Goal: Entertainment & Leisure: Browse casually

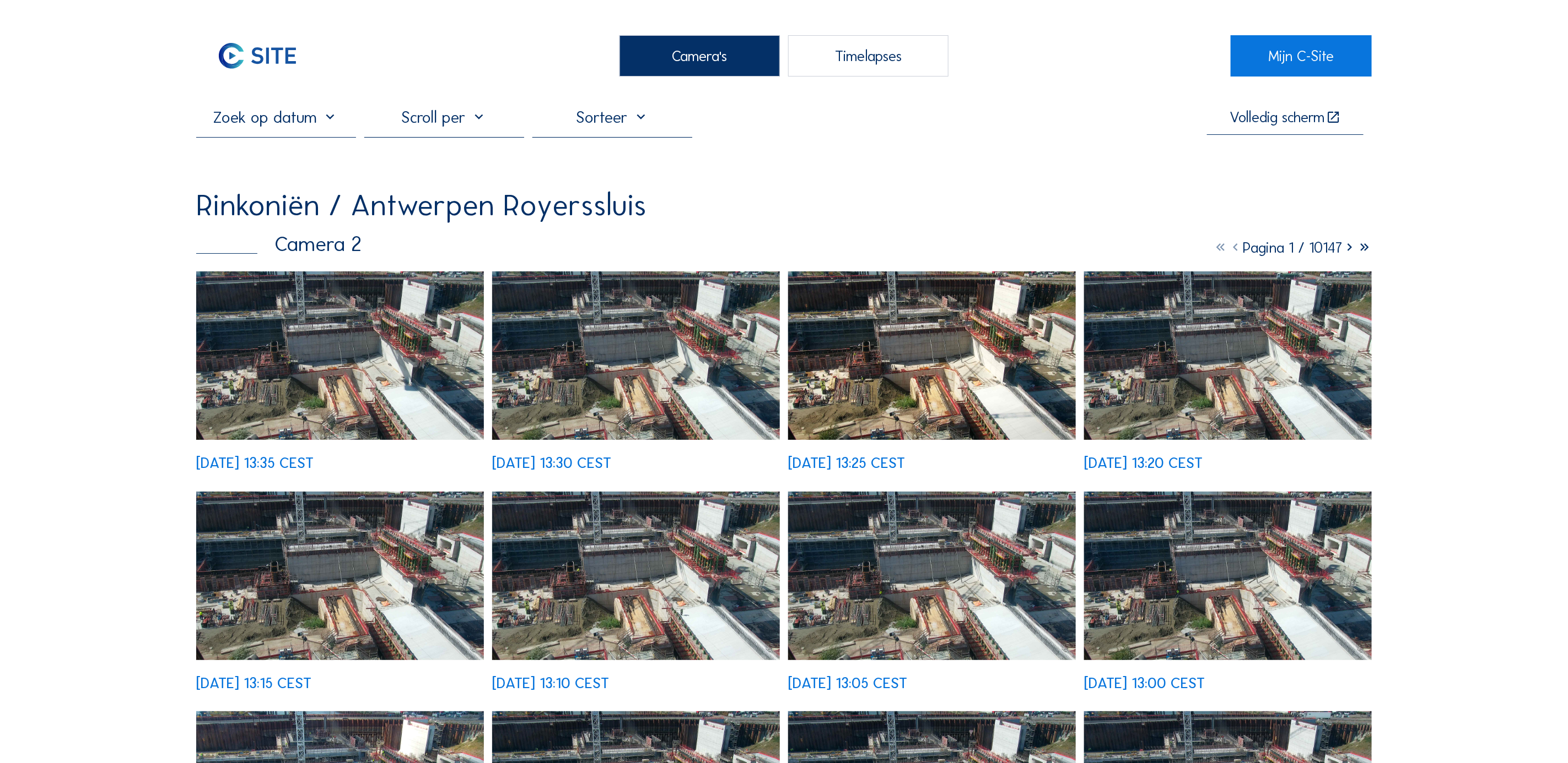
click at [659, 61] on div "Camera's" at bounding box center [699, 56] width 160 height 41
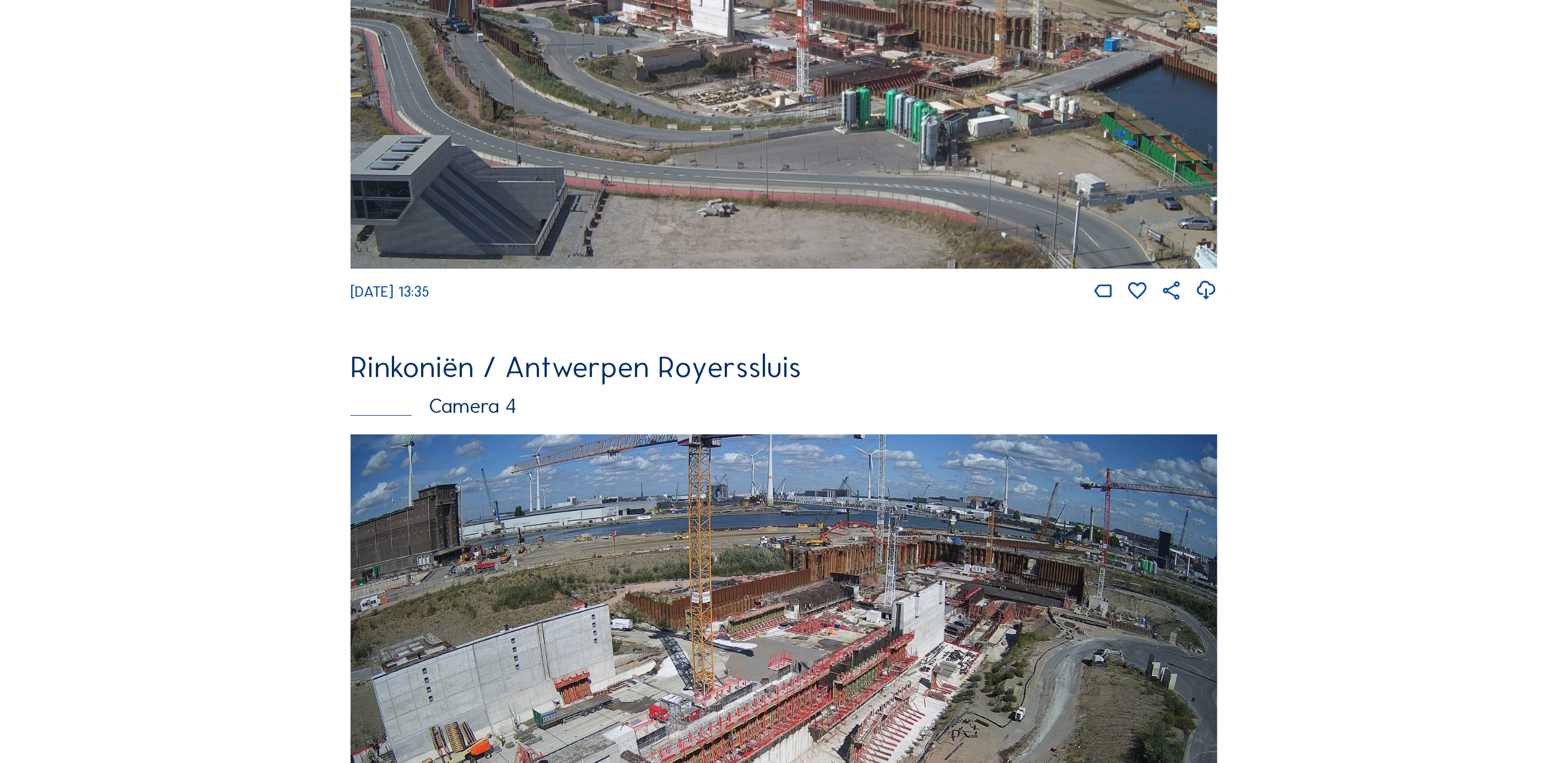
scroll to position [2314, 0]
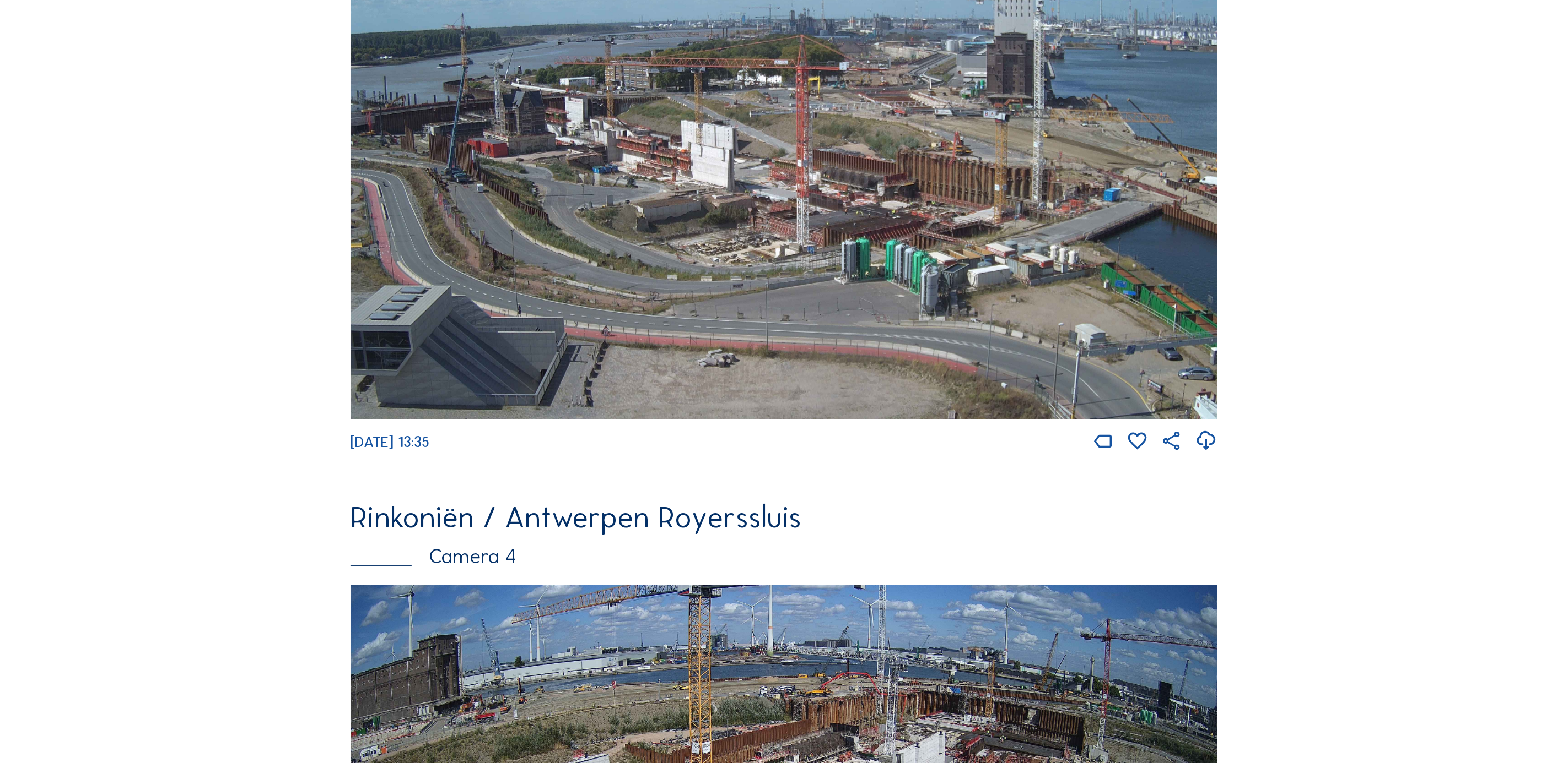
click at [509, 251] on img at bounding box center [783, 175] width 867 height 488
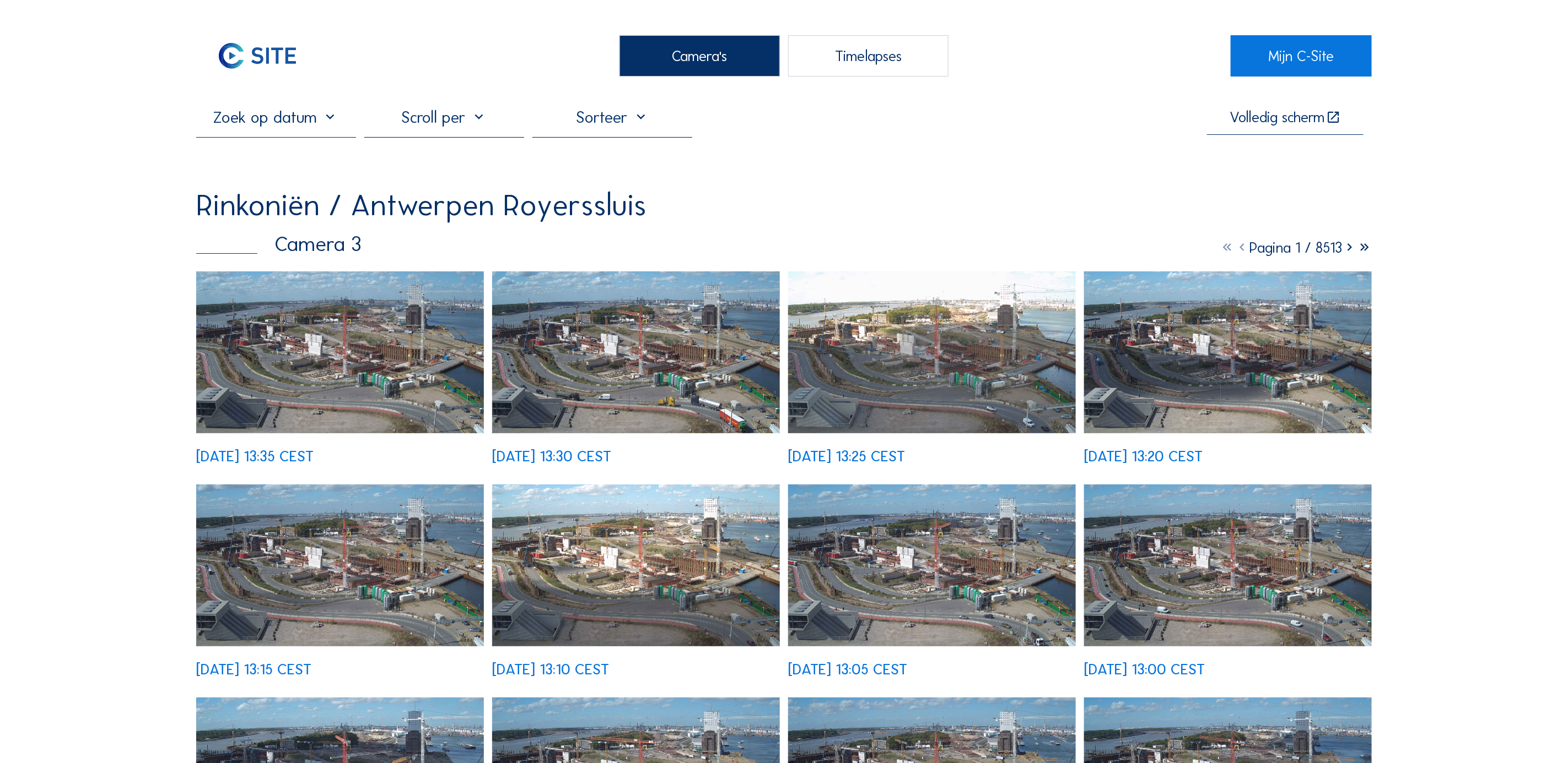
click at [1346, 255] on icon at bounding box center [1349, 248] width 15 height 18
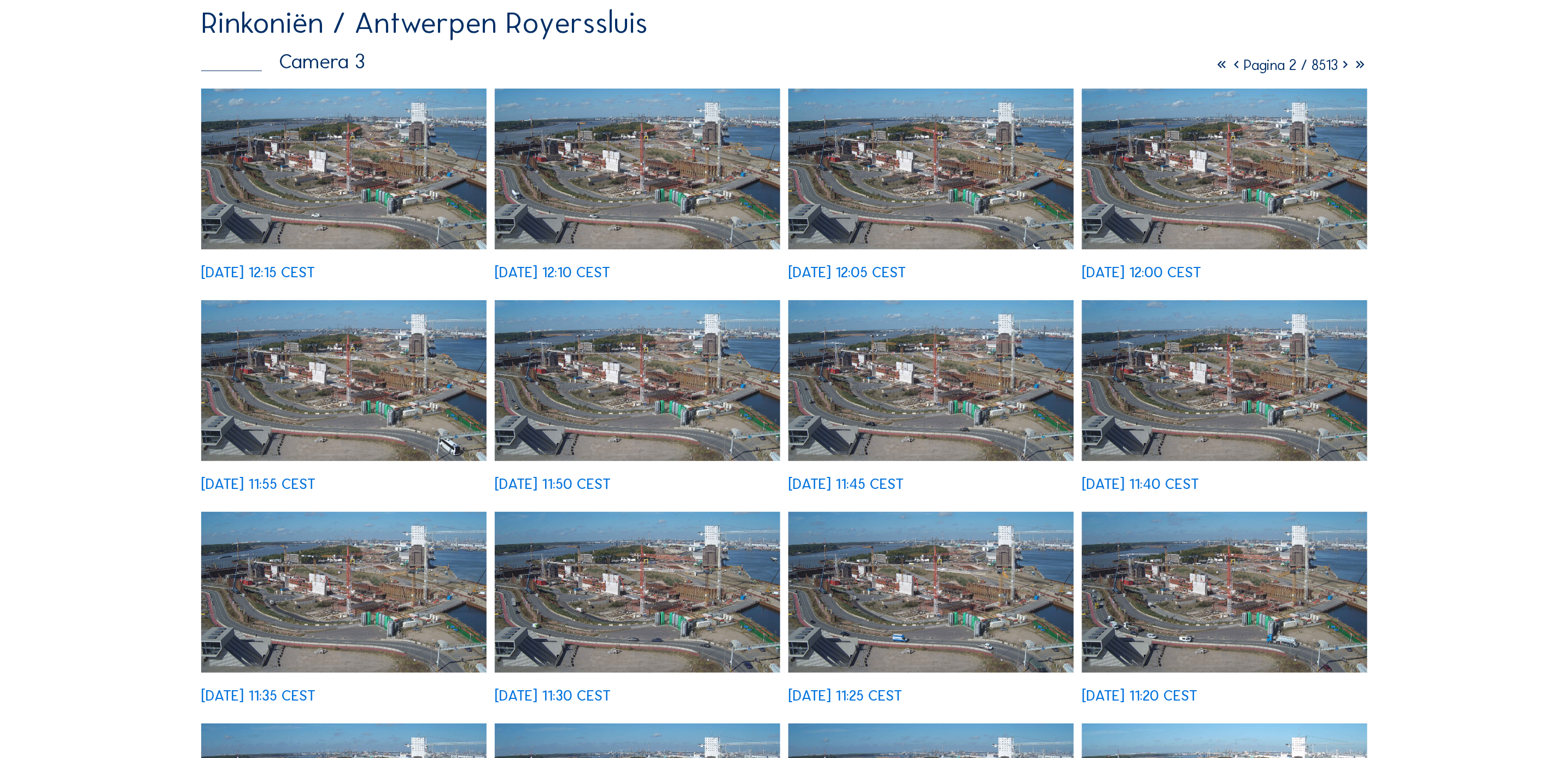
scroll to position [246, 0]
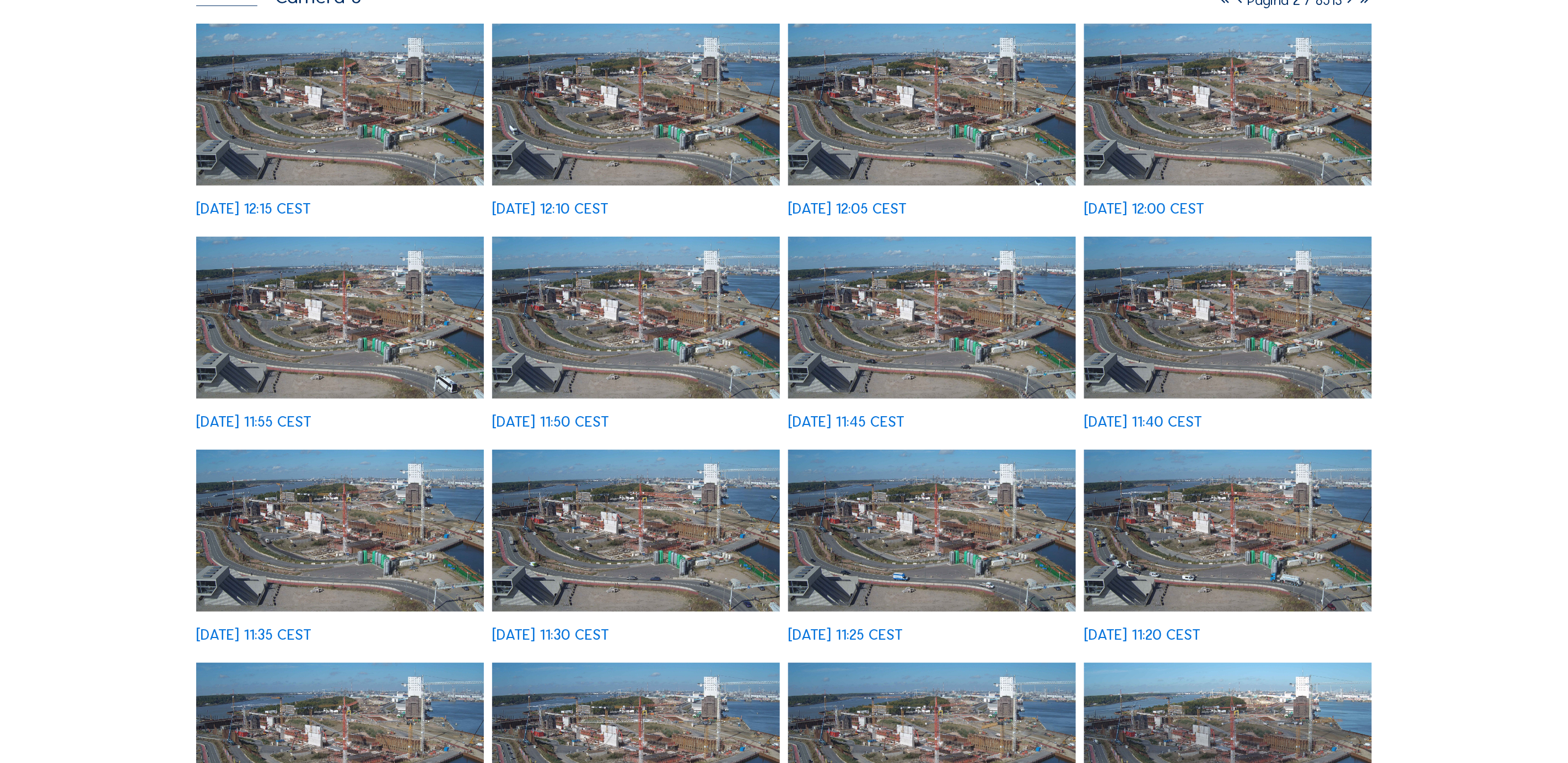
click at [1133, 333] on img at bounding box center [1228, 318] width 288 height 162
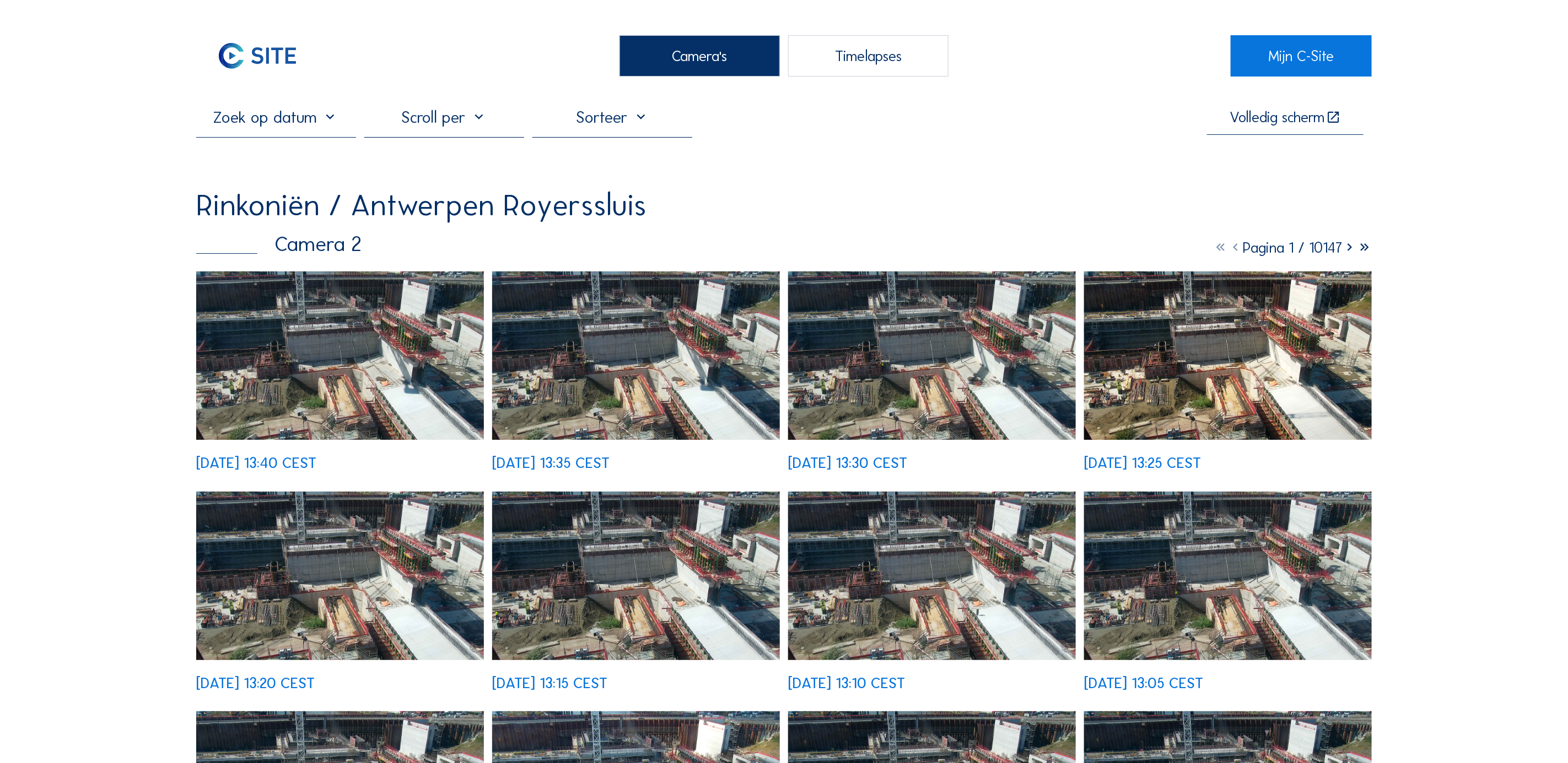
click at [662, 60] on div "Camera's" at bounding box center [699, 56] width 160 height 41
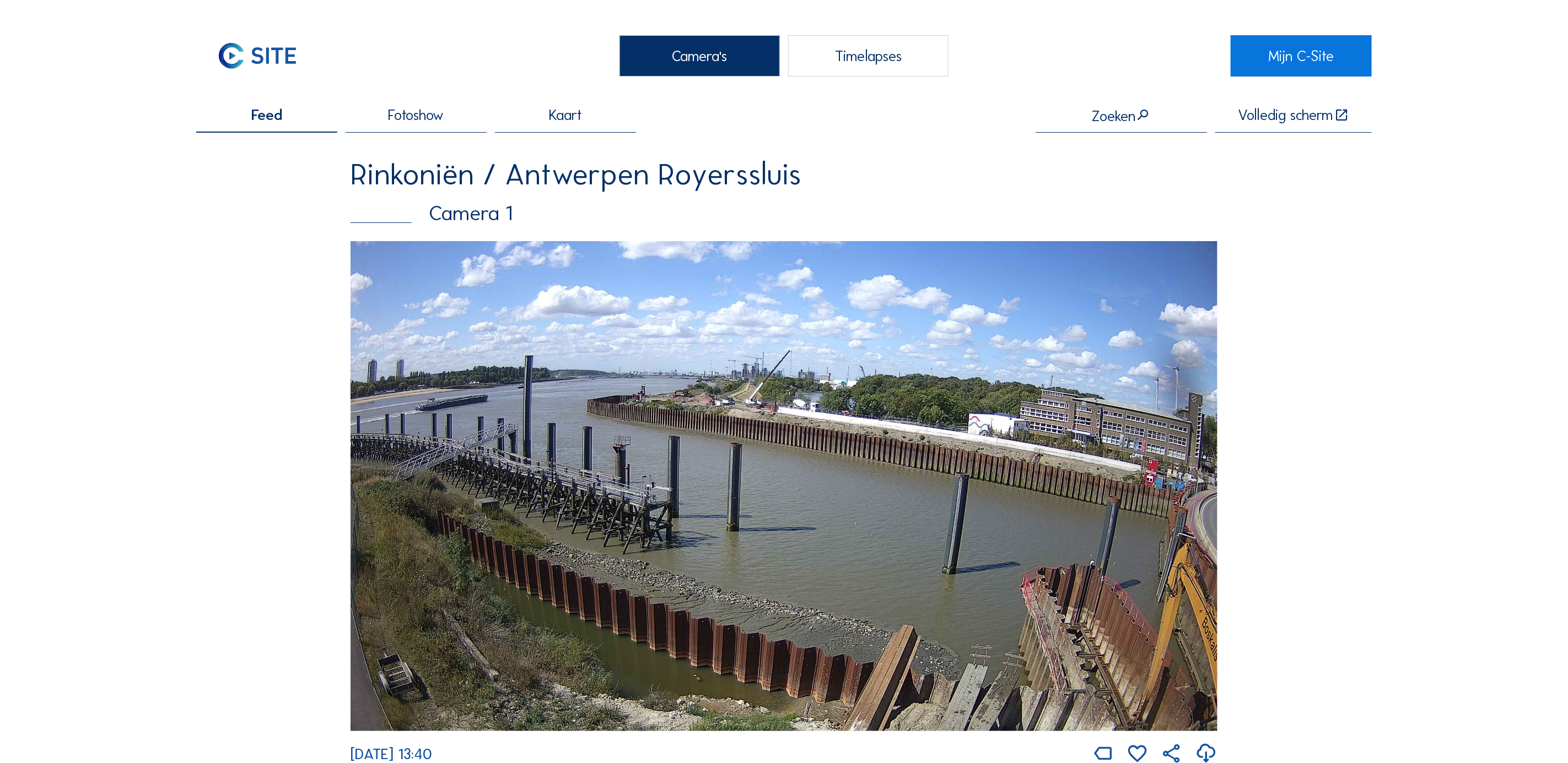
click at [597, 331] on img at bounding box center [783, 486] width 867 height 490
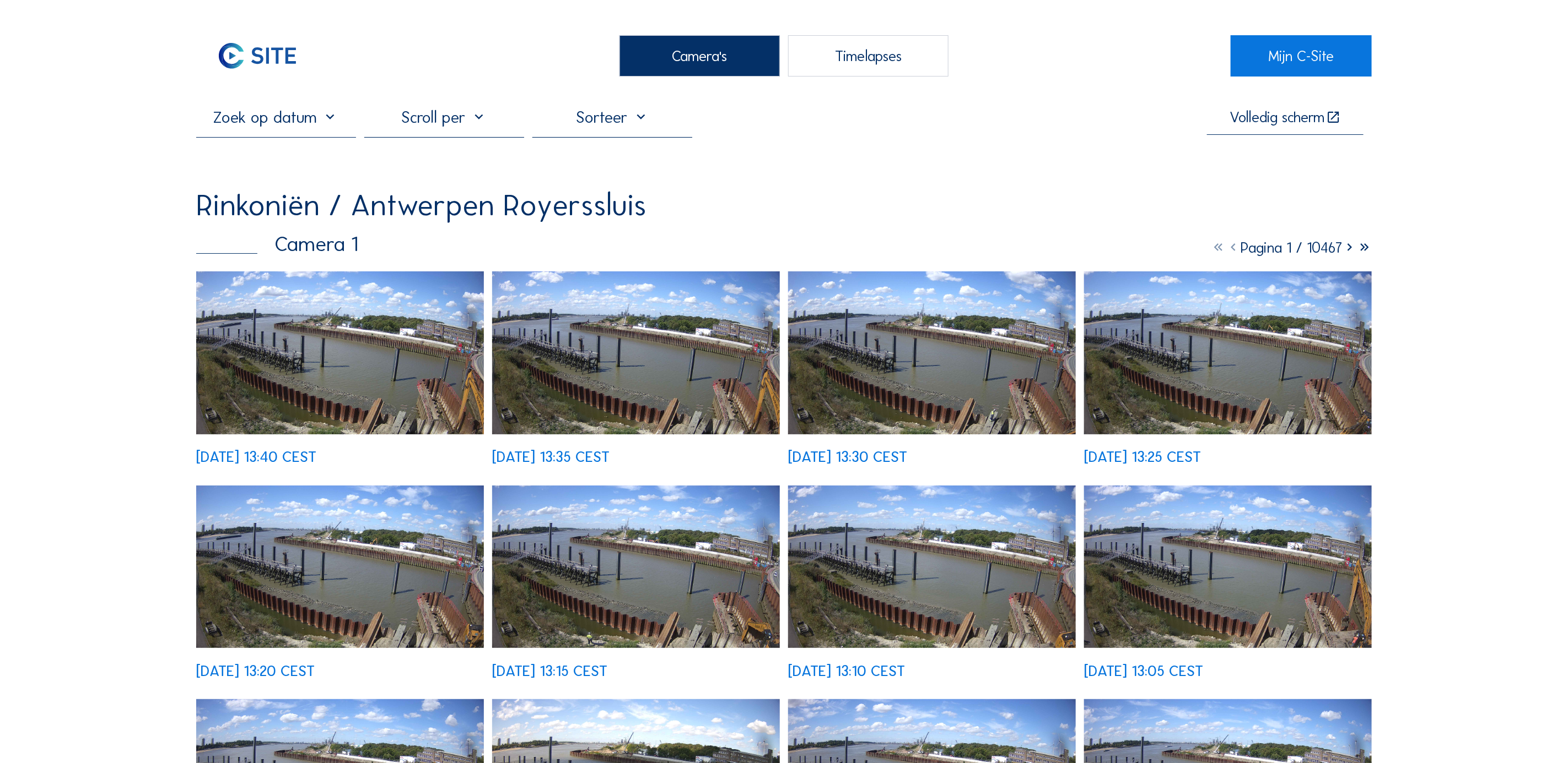
click at [384, 329] on img at bounding box center [340, 352] width 288 height 162
